Goal: Navigation & Orientation: Find specific page/section

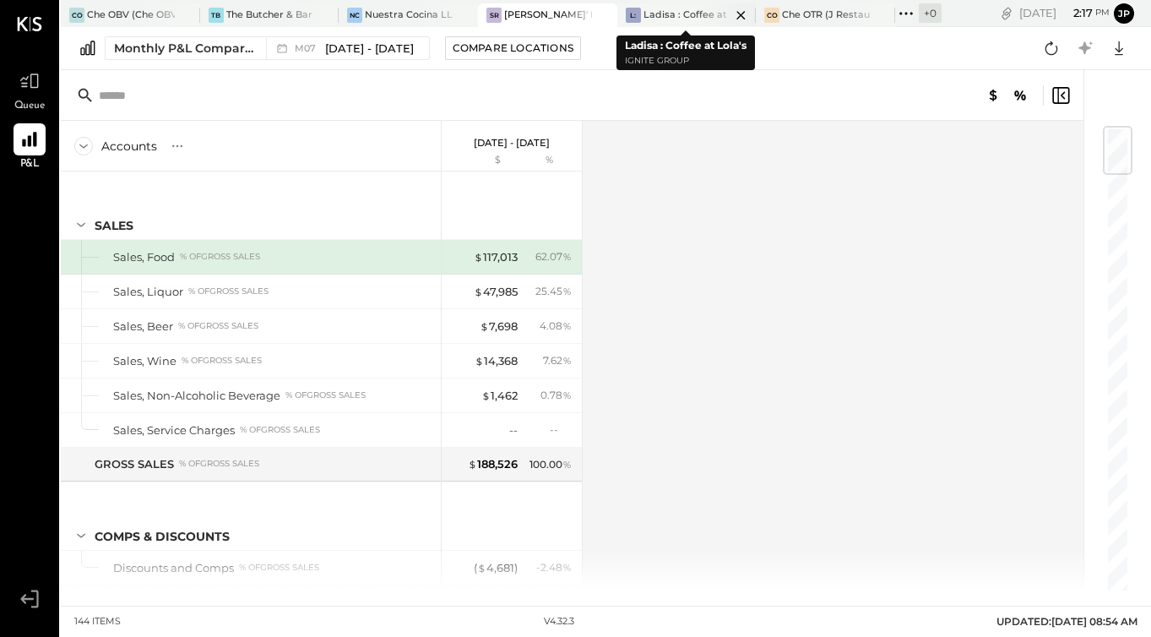
click at [657, 15] on div "Ladisa : Coffee at Lola's" at bounding box center [687, 15] width 88 height 14
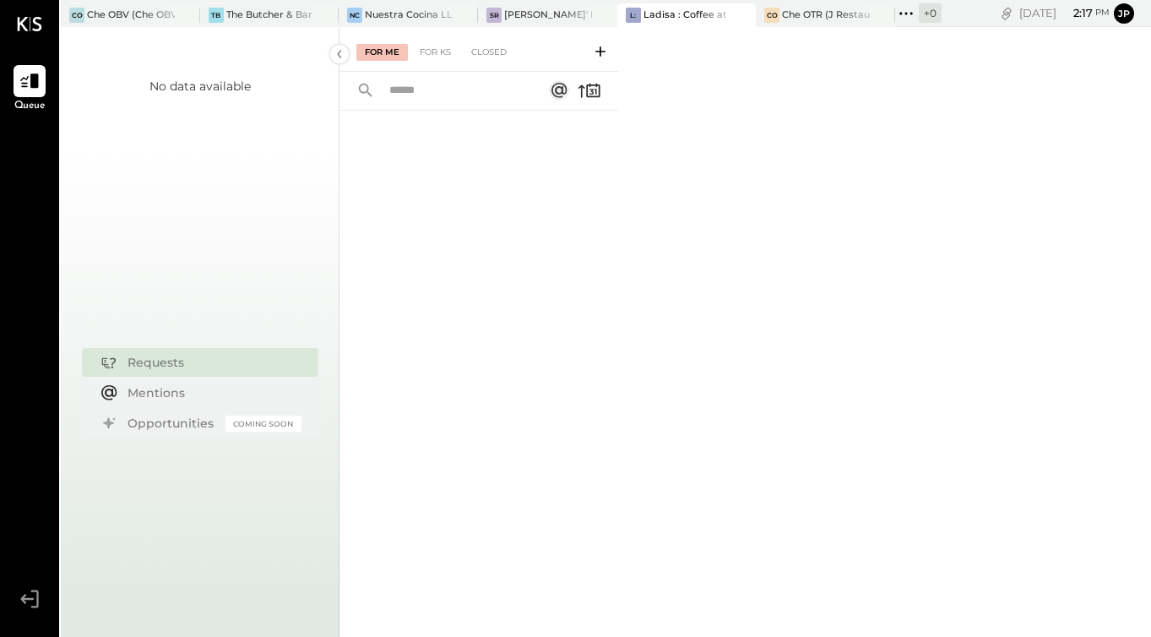
click at [552, 230] on div at bounding box center [478, 351] width 279 height 480
click at [531, 3] on div "SR [PERSON_NAME]' Rooftop - Ignite" at bounding box center [547, 15] width 139 height 24
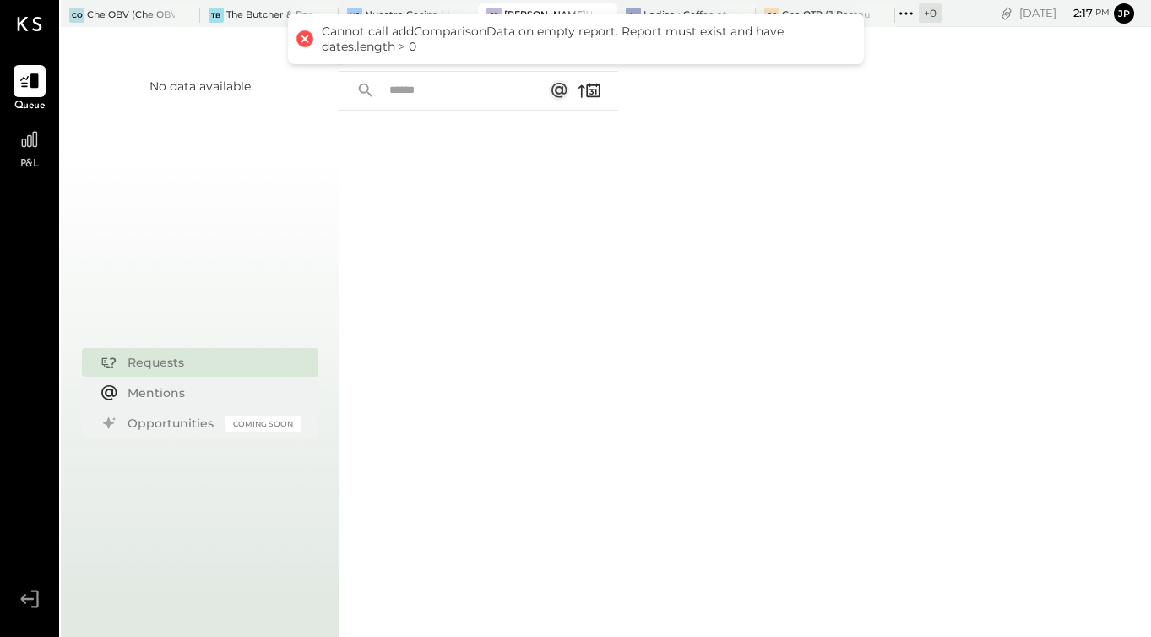
click at [478, 220] on div at bounding box center [478, 351] width 279 height 480
